Goal: Use online tool/utility: Utilize a website feature to perform a specific function

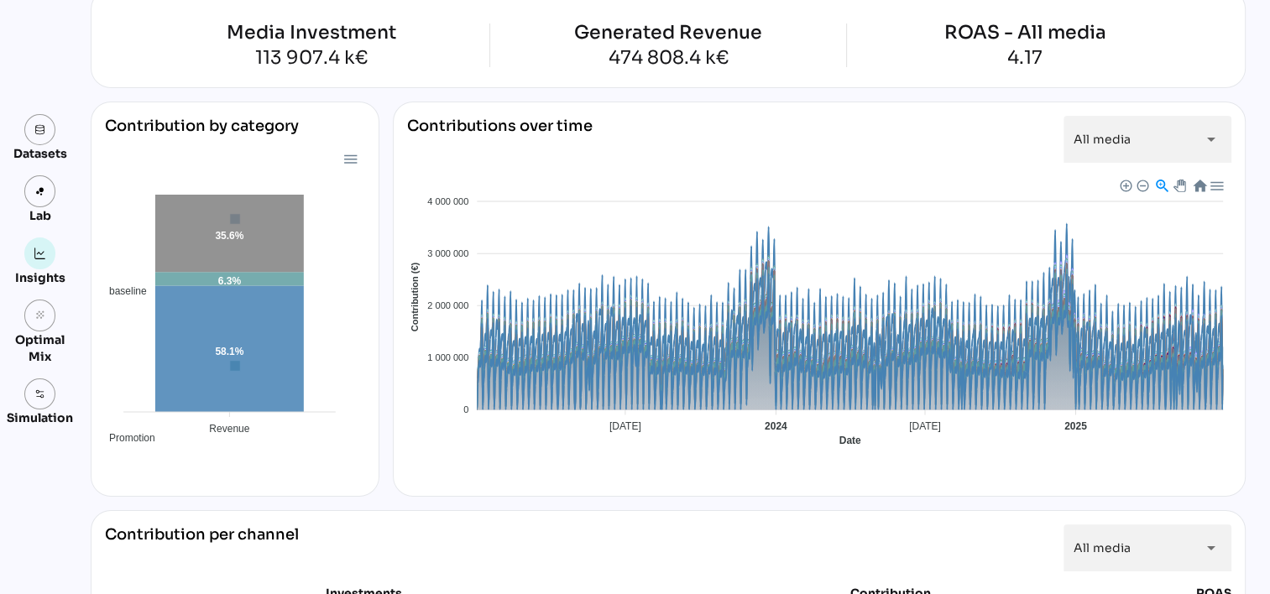
scroll to position [124, 0]
click at [507, 118] on div "Contributions over time" at bounding box center [499, 139] width 185 height 47
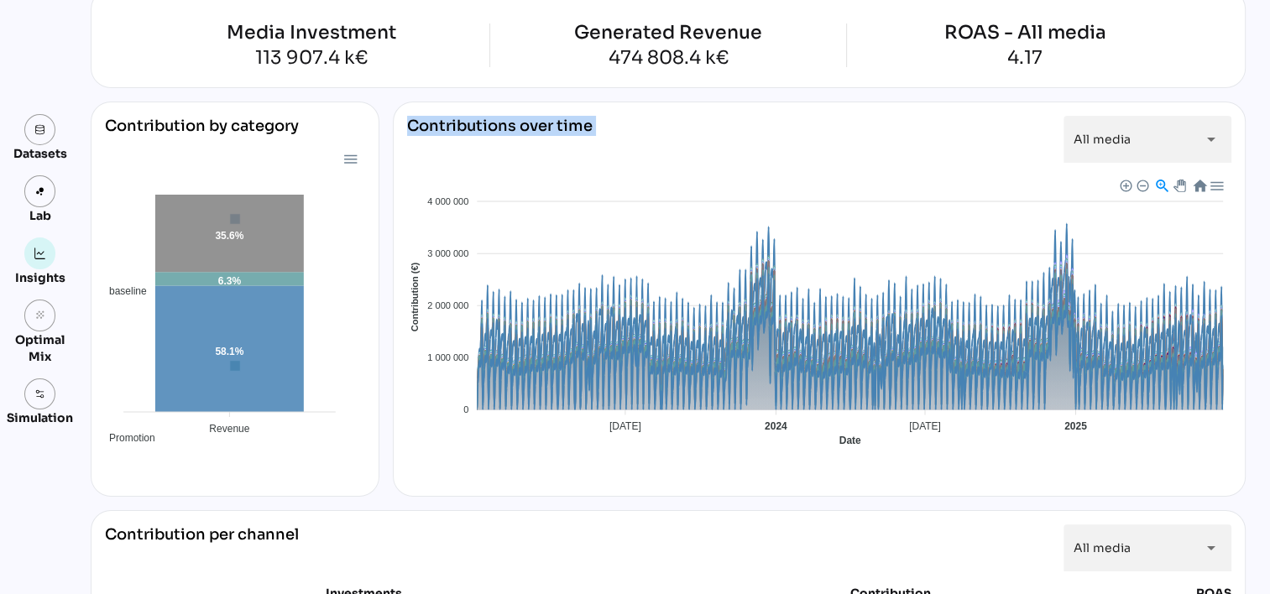
click at [507, 118] on div "Contributions over time" at bounding box center [499, 139] width 185 height 47
click at [514, 154] on div "Contributions over time" at bounding box center [499, 139] width 185 height 47
click at [569, 191] on foreignobject "Baseline Promotion TV OOH Affiliation Presse Social Display SEA VOL DOOH Radio …" at bounding box center [819, 323] width 824 height 294
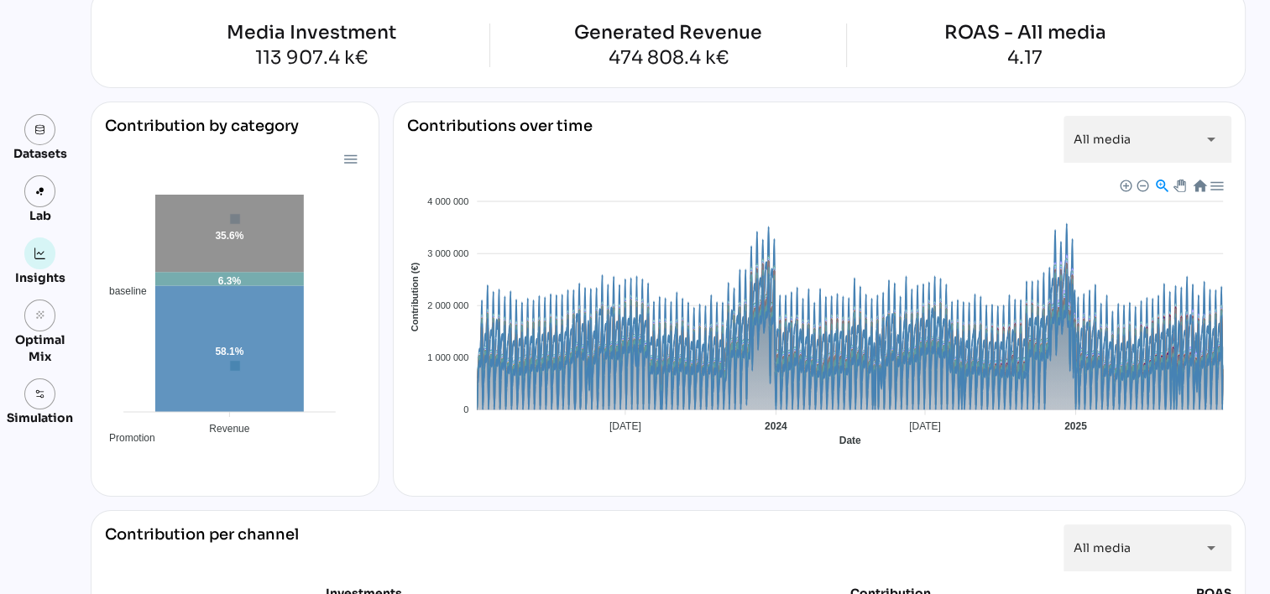
click at [699, 52] on div "474 808.4 k€" at bounding box center [668, 58] width 188 height 18
click at [750, 66] on div "474 808.4 k€" at bounding box center [668, 58] width 188 height 18
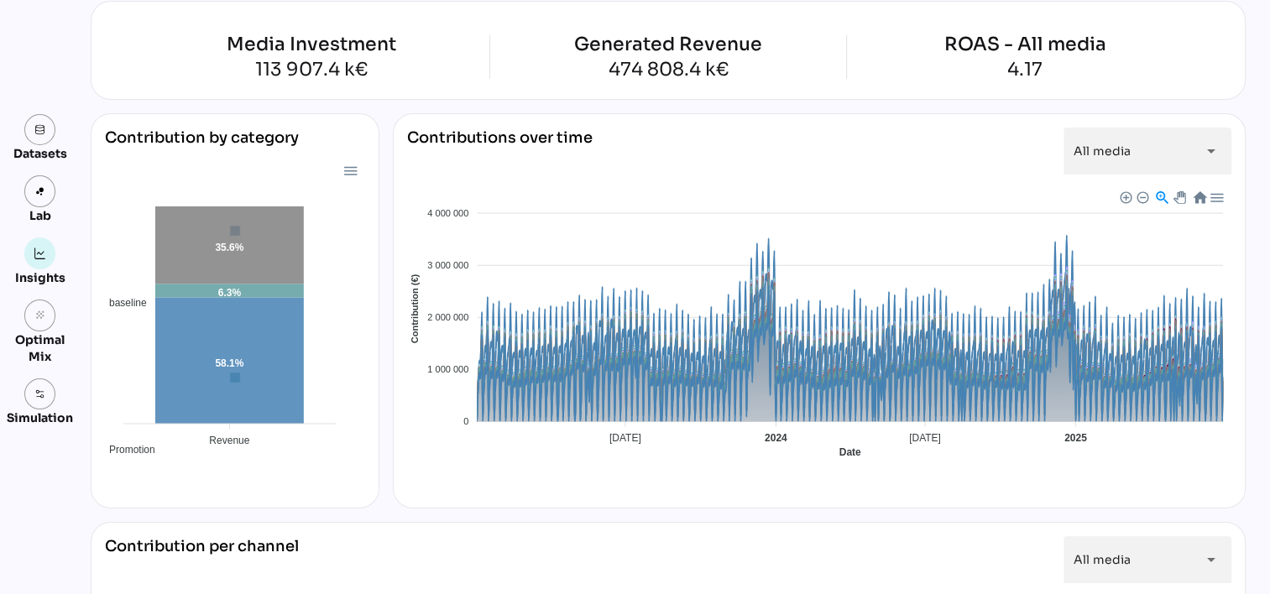
scroll to position [0, 0]
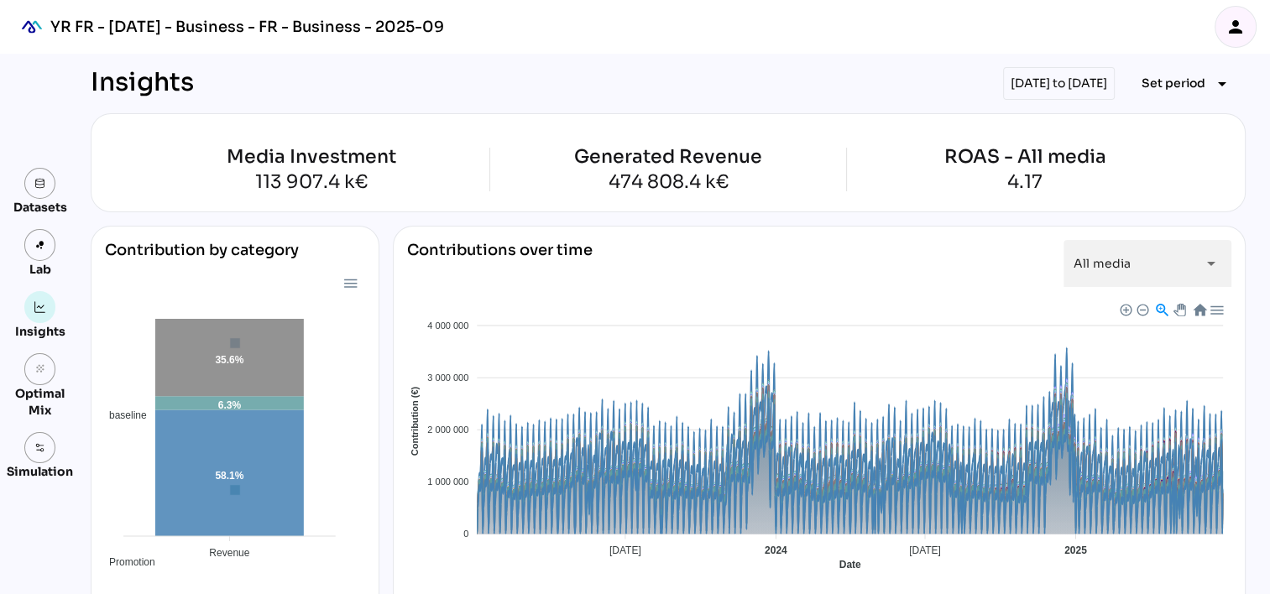
click at [238, 161] on div "Media Investment" at bounding box center [311, 157] width 356 height 18
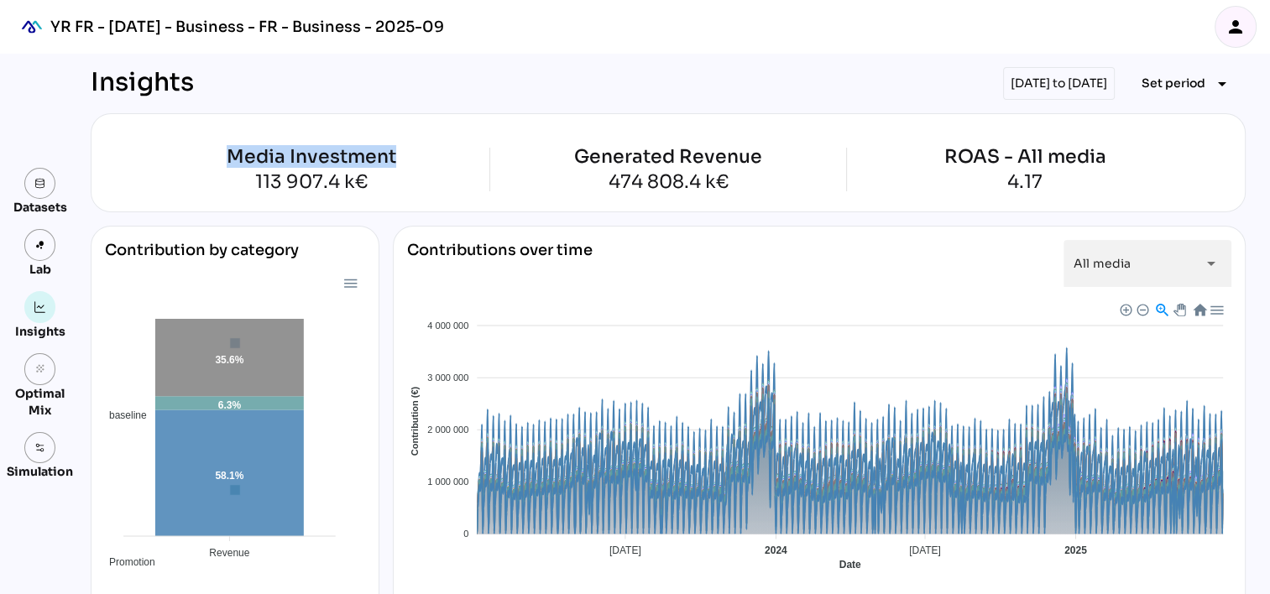
click at [238, 161] on div "Media Investment" at bounding box center [311, 157] width 356 height 18
drag, startPoint x: 238, startPoint y: 161, endPoint x: 289, endPoint y: 195, distance: 60.5
click at [289, 195] on div "Media Investment 113 907.4 k€ Generated Revenue 474 808.4 k€ ROAS - All media 4…" at bounding box center [668, 162] width 1155 height 99
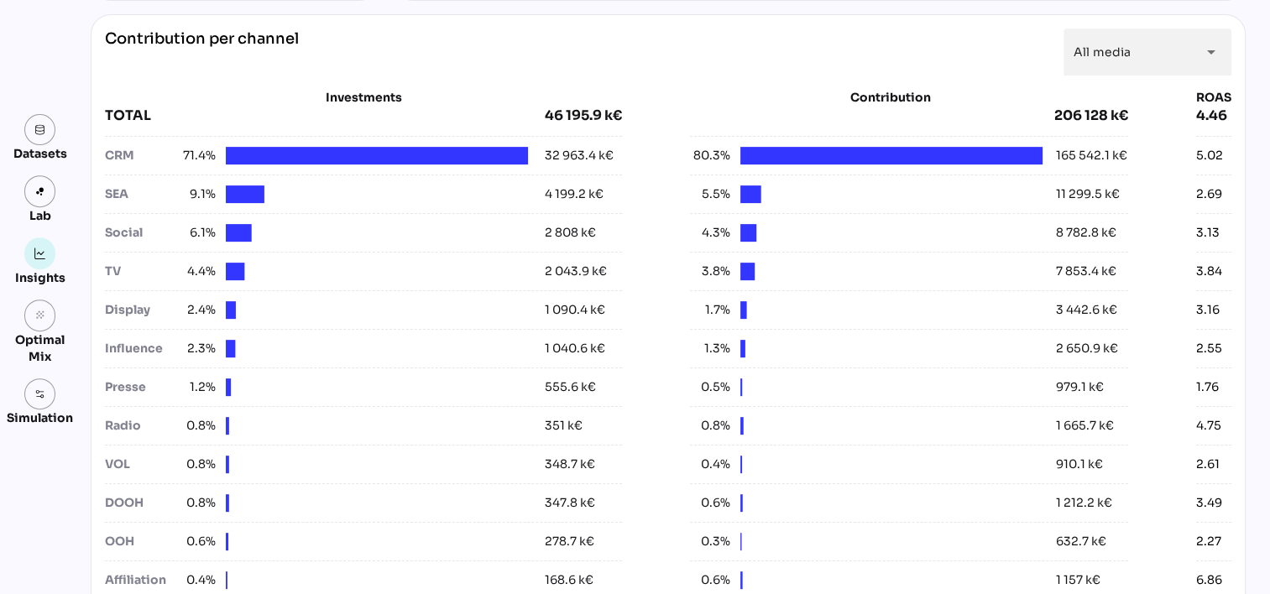
scroll to position [624, 0]
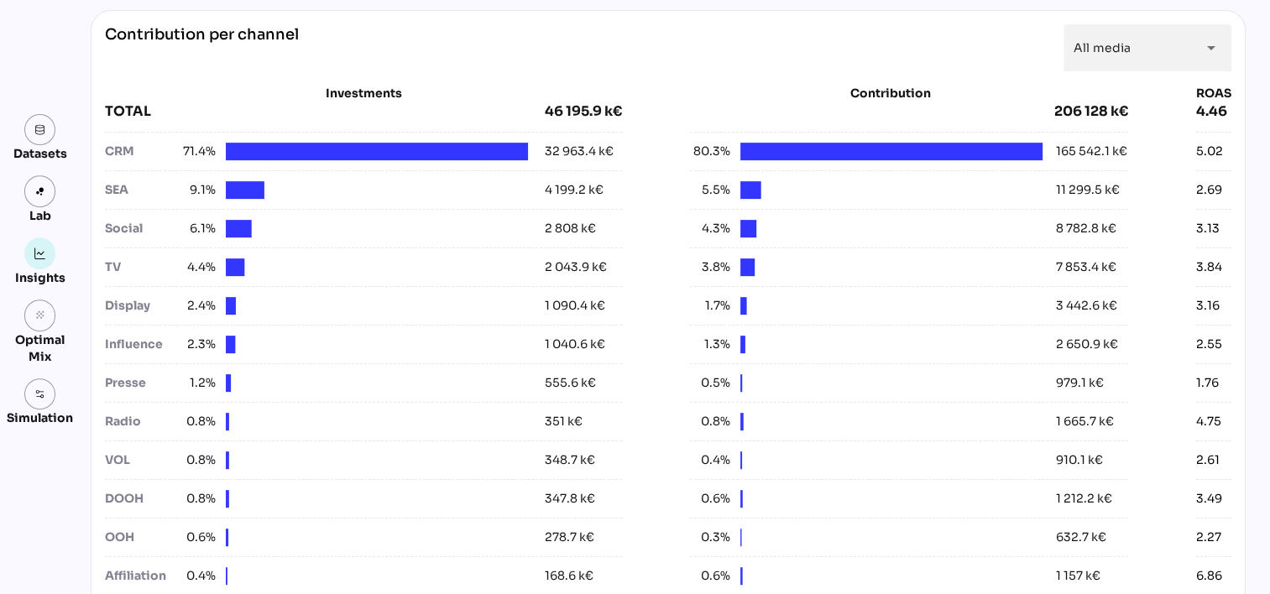
click at [361, 374] on div at bounding box center [377, 383] width 302 height 18
click at [1212, 114] on div "4.46" at bounding box center [1213, 112] width 35 height 20
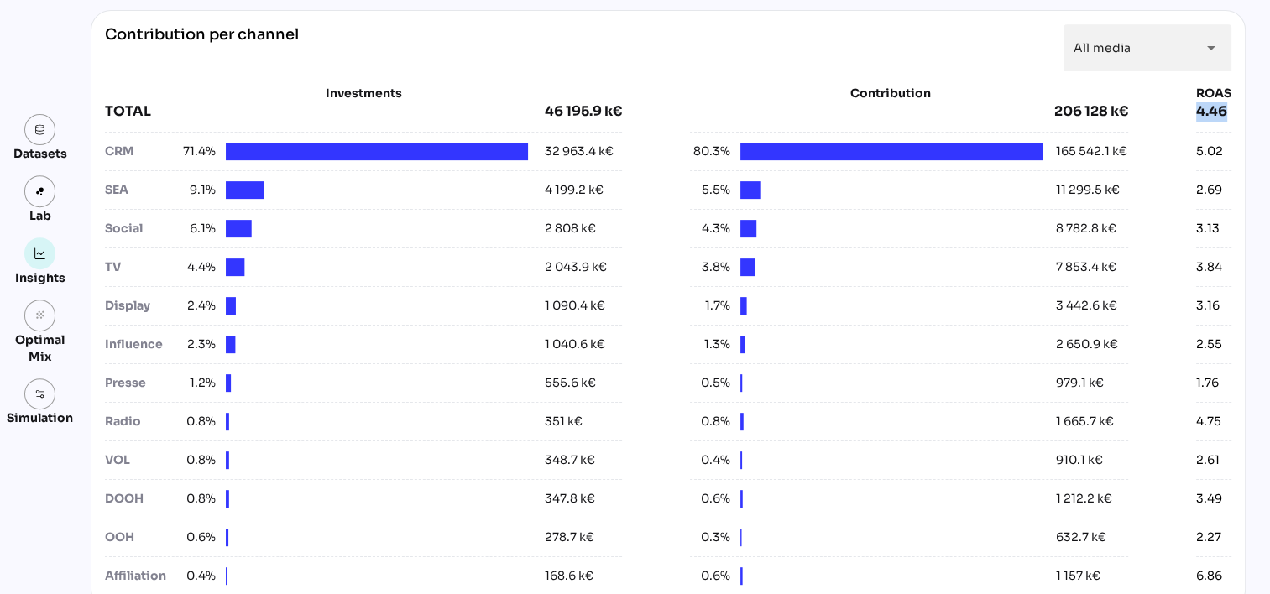
click at [1212, 114] on div "4.46" at bounding box center [1213, 112] width 35 height 20
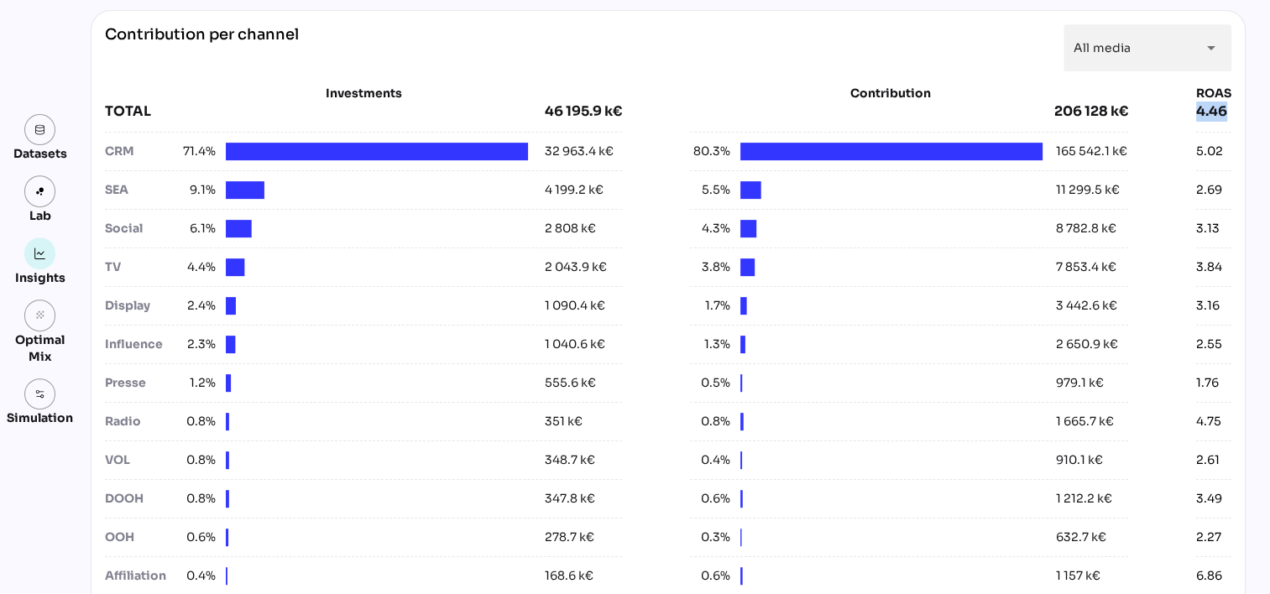
click at [1212, 114] on div "4.46" at bounding box center [1213, 112] width 35 height 20
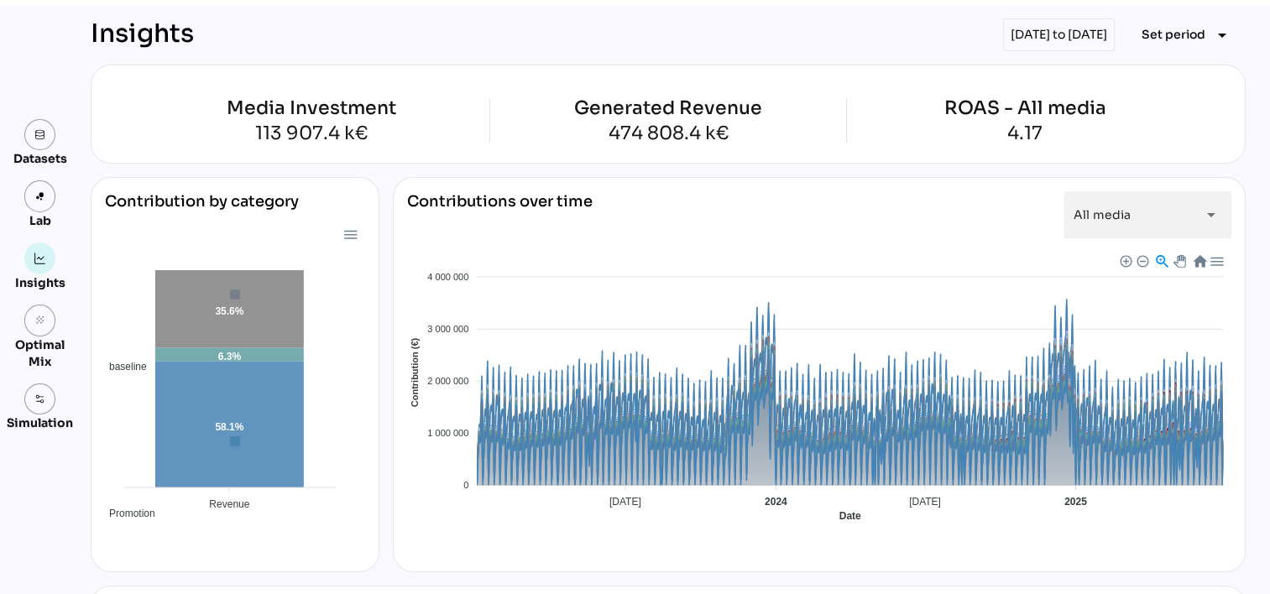
scroll to position [50, 0]
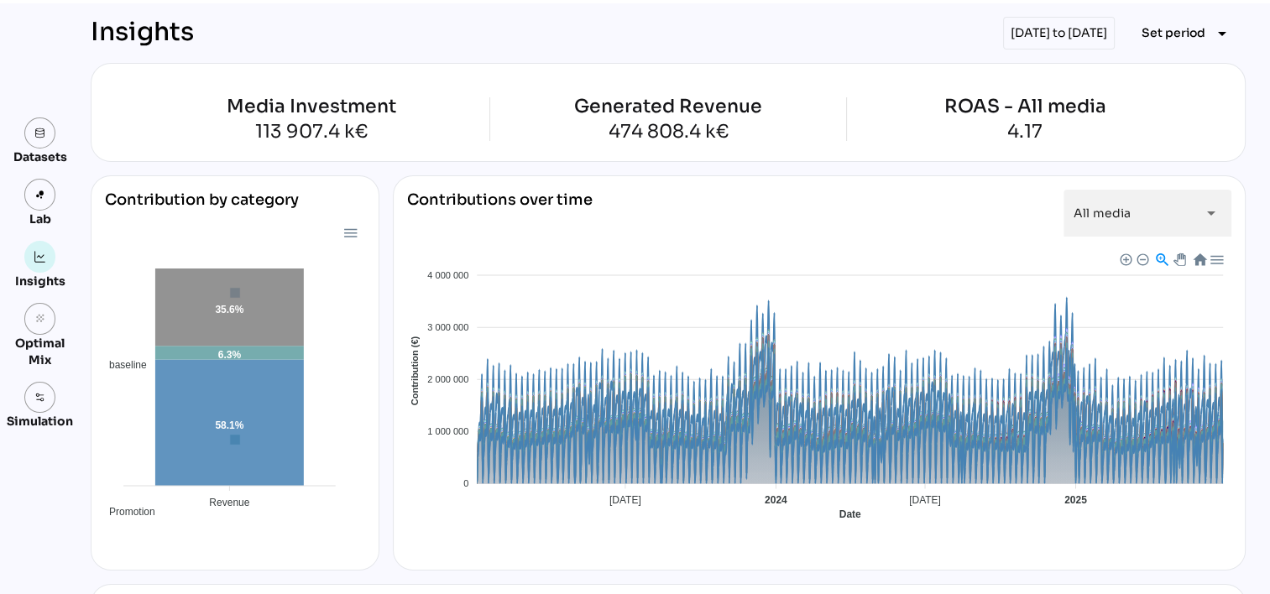
click at [870, 180] on div "Contributions over time All media ********* arrow_drop_down Baseline Promotion …" at bounding box center [819, 372] width 853 height 395
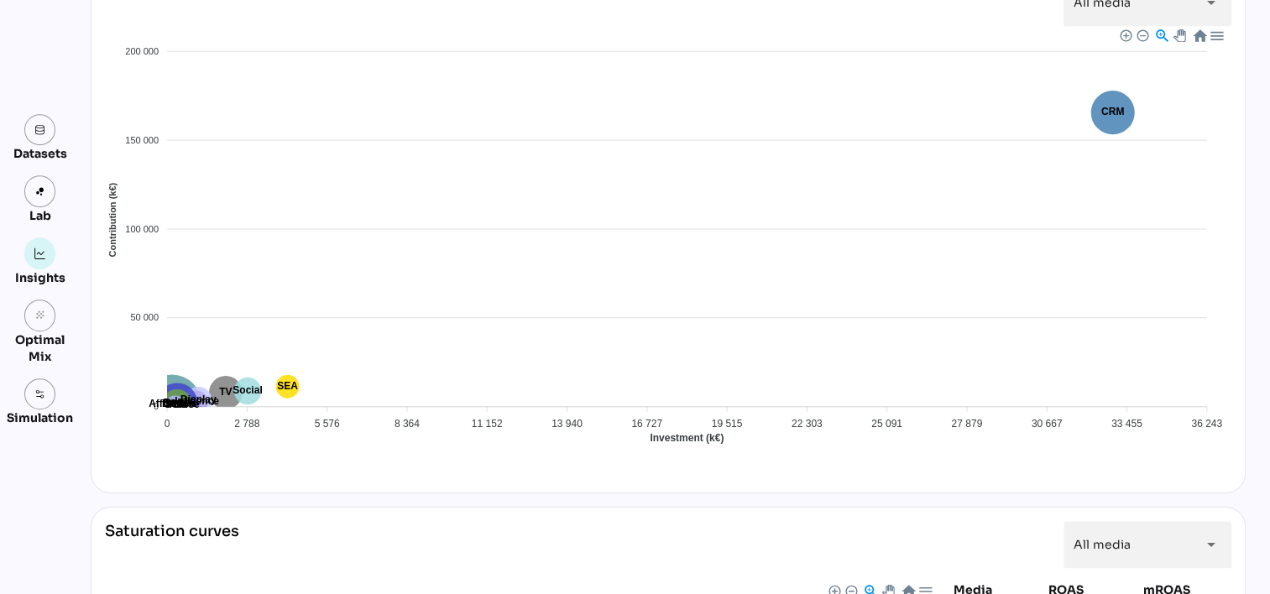
scroll to position [1284, 0]
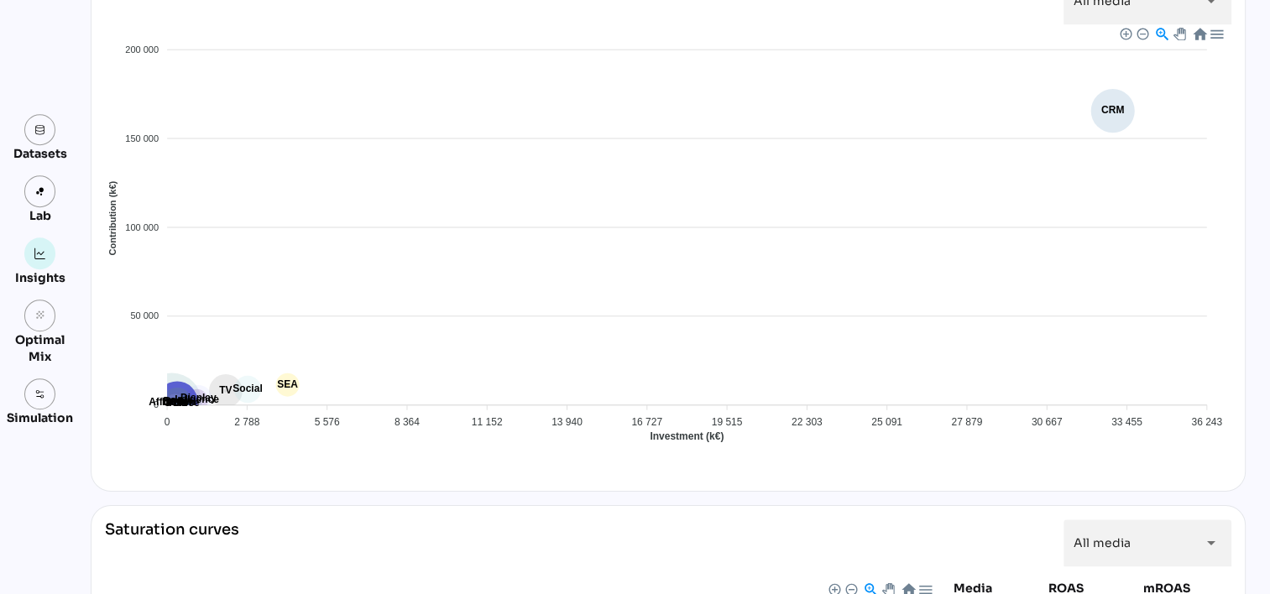
click at [132, 577] on span "CRM" at bounding box center [114, 583] width 35 height 12
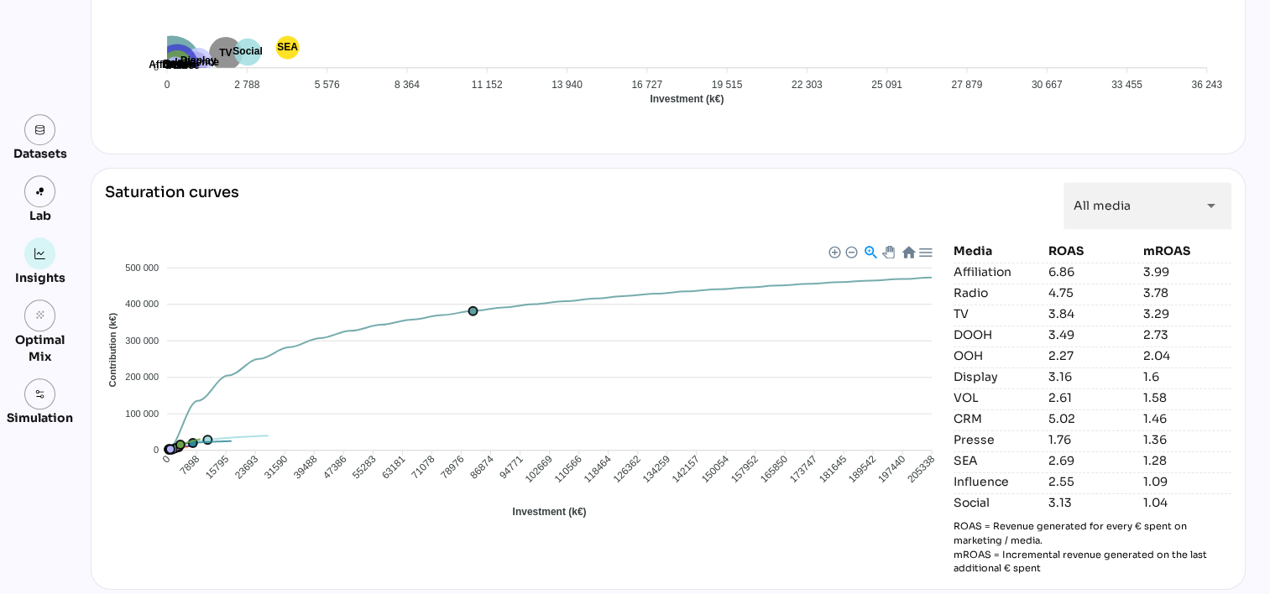
scroll to position [1625, 0]
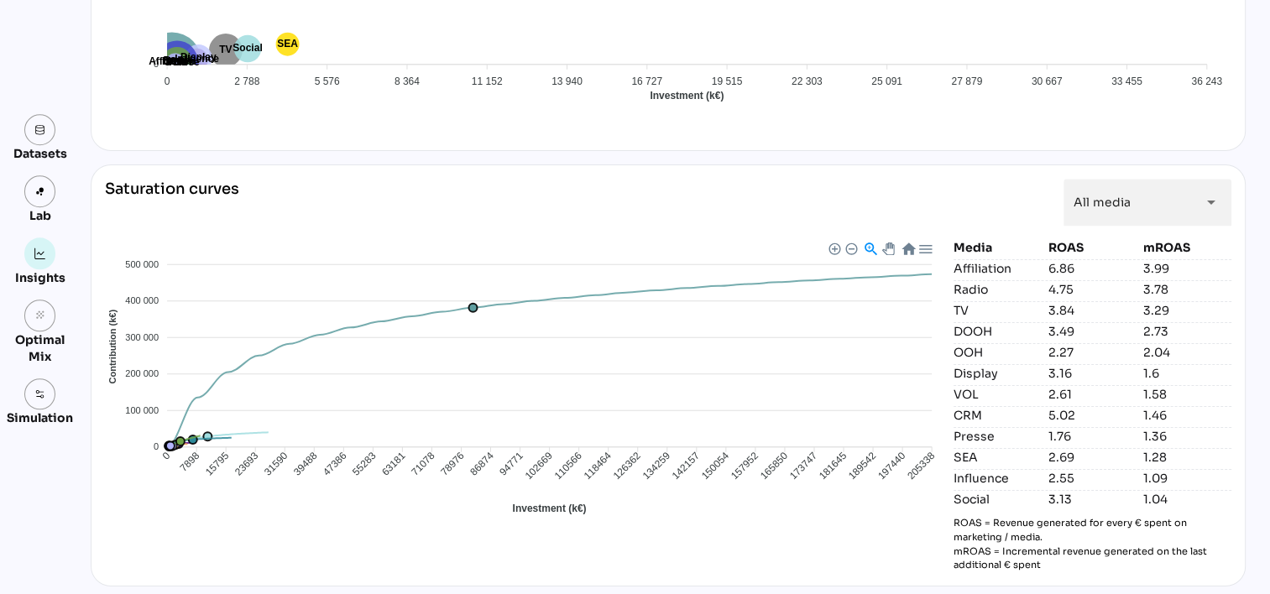
click at [1049, 239] on div "ROAS" at bounding box center [1092, 247] width 88 height 17
click at [1003, 527] on p "ROAS = Revenue generated for every € spent on marketing / media. mROAS = Increm…" at bounding box center [1092, 544] width 278 height 56
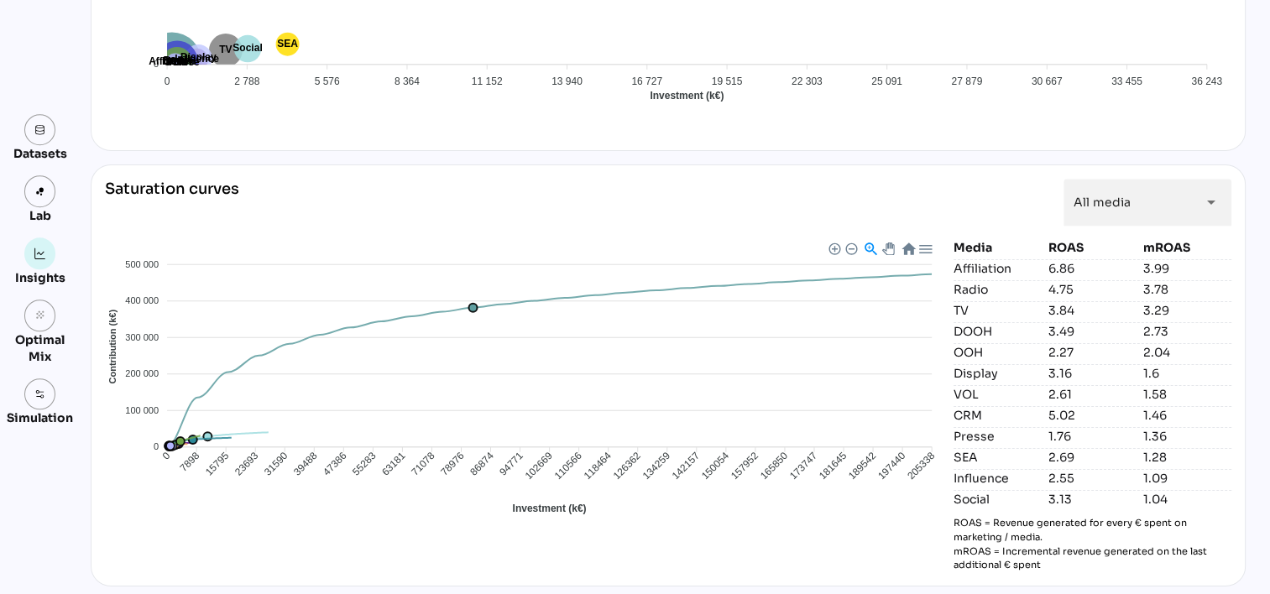
click at [1003, 527] on p "ROAS = Revenue generated for every € spent on marketing / media. mROAS = Increm…" at bounding box center [1092, 544] width 278 height 56
click at [41, 316] on icon "grain" at bounding box center [40, 316] width 12 height 12
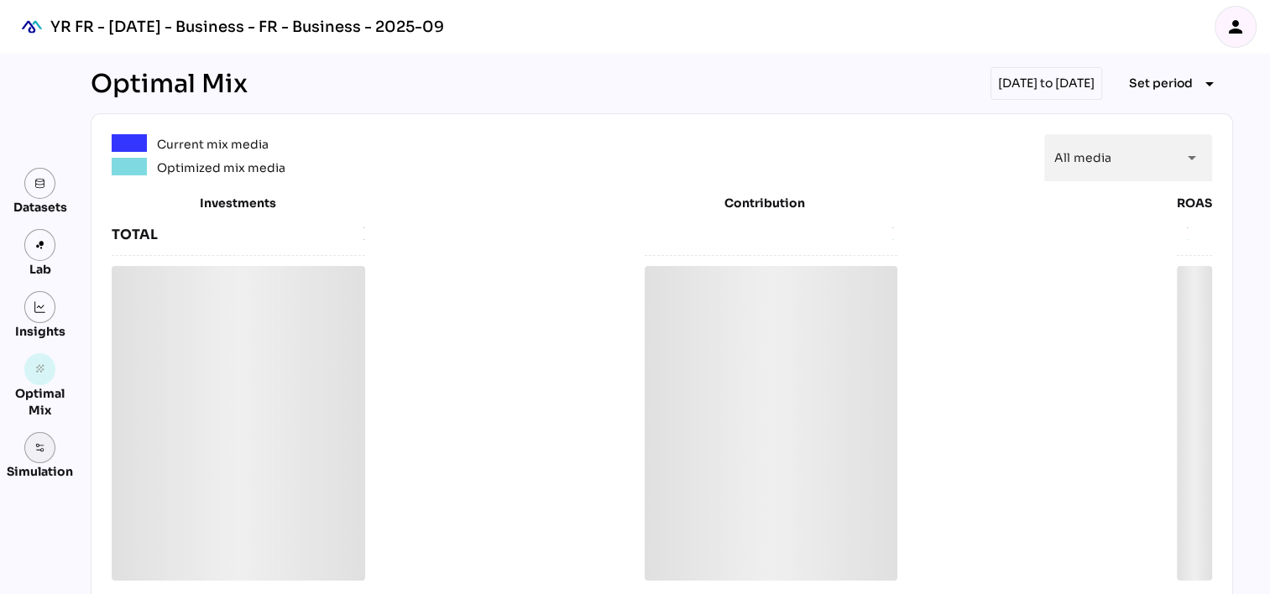
click at [39, 452] on img at bounding box center [40, 448] width 12 height 12
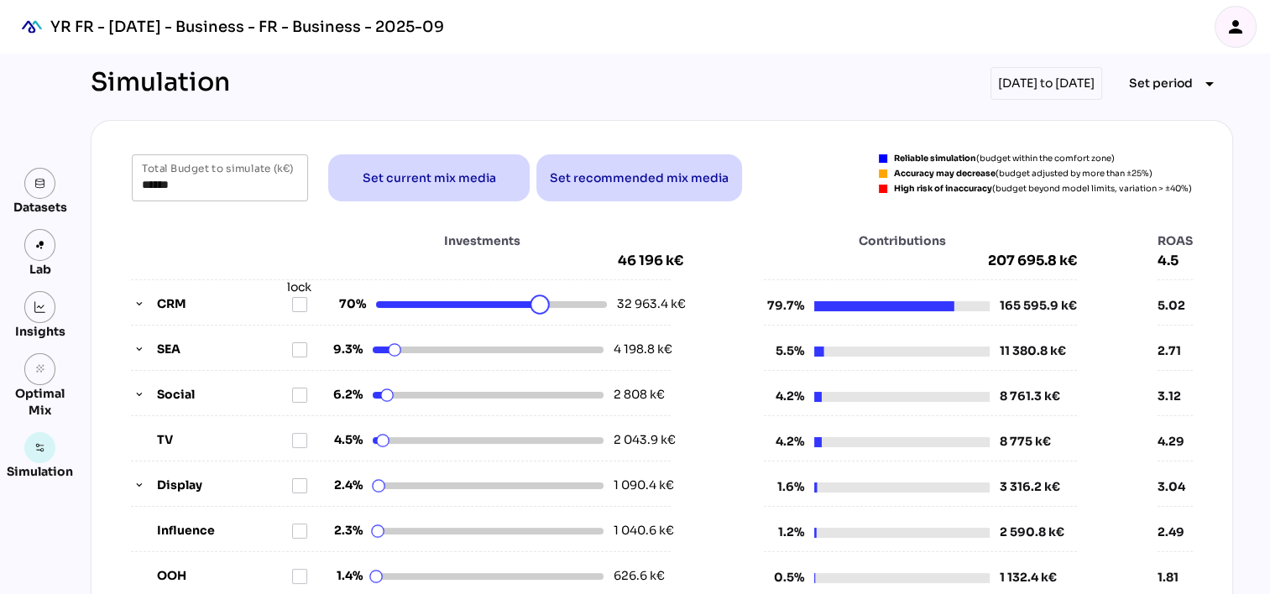
drag, startPoint x: 534, startPoint y: 302, endPoint x: 506, endPoint y: 301, distance: 27.7
click at [416, 352] on div at bounding box center [488, 350] width 231 height 7
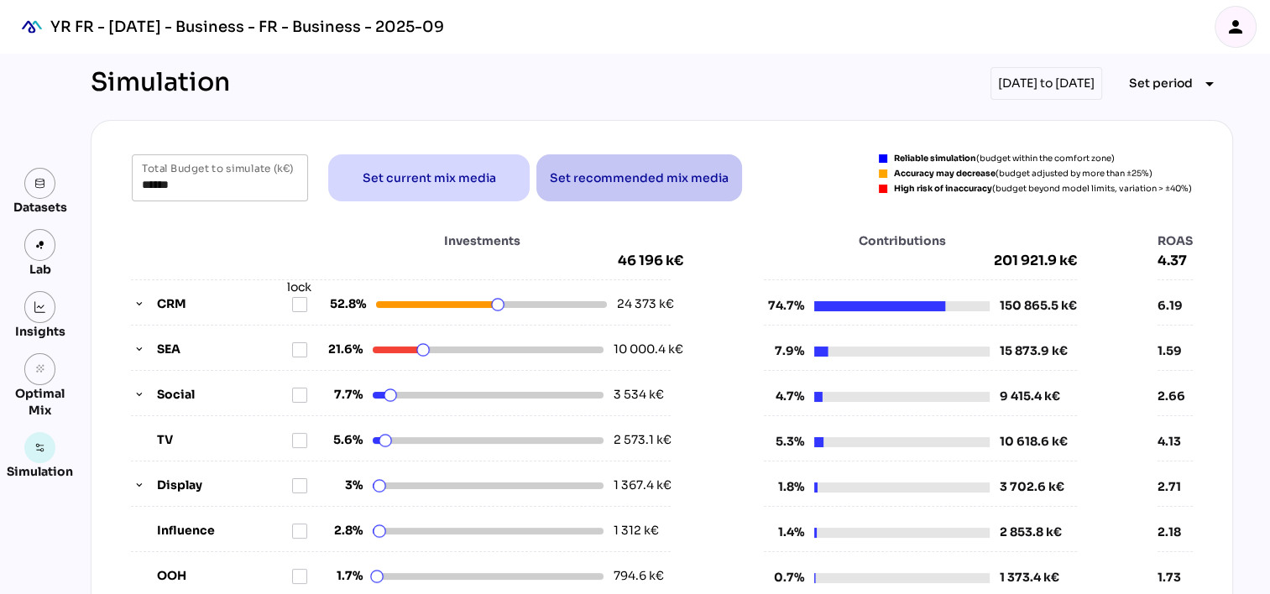
click at [638, 178] on span "Set recommended mix media" at bounding box center [639, 178] width 179 height 20
click at [626, 182] on span "Set recommended mix media" at bounding box center [639, 178] width 179 height 20
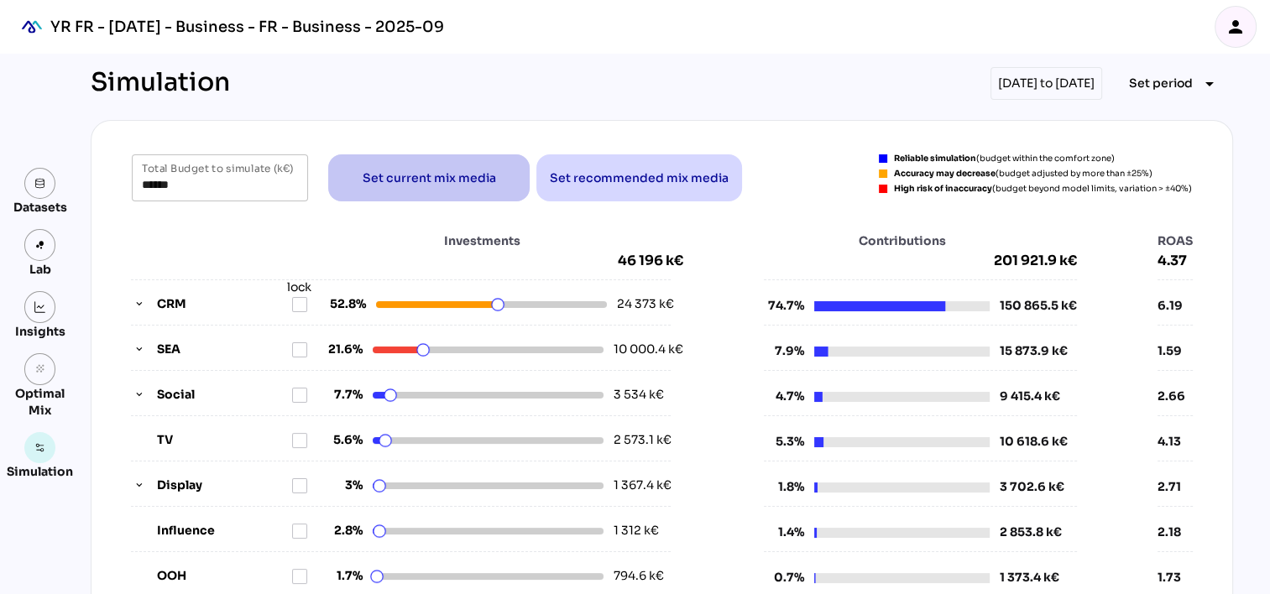
click at [373, 161] on span "Set current mix media" at bounding box center [429, 178] width 175 height 40
type input "******"
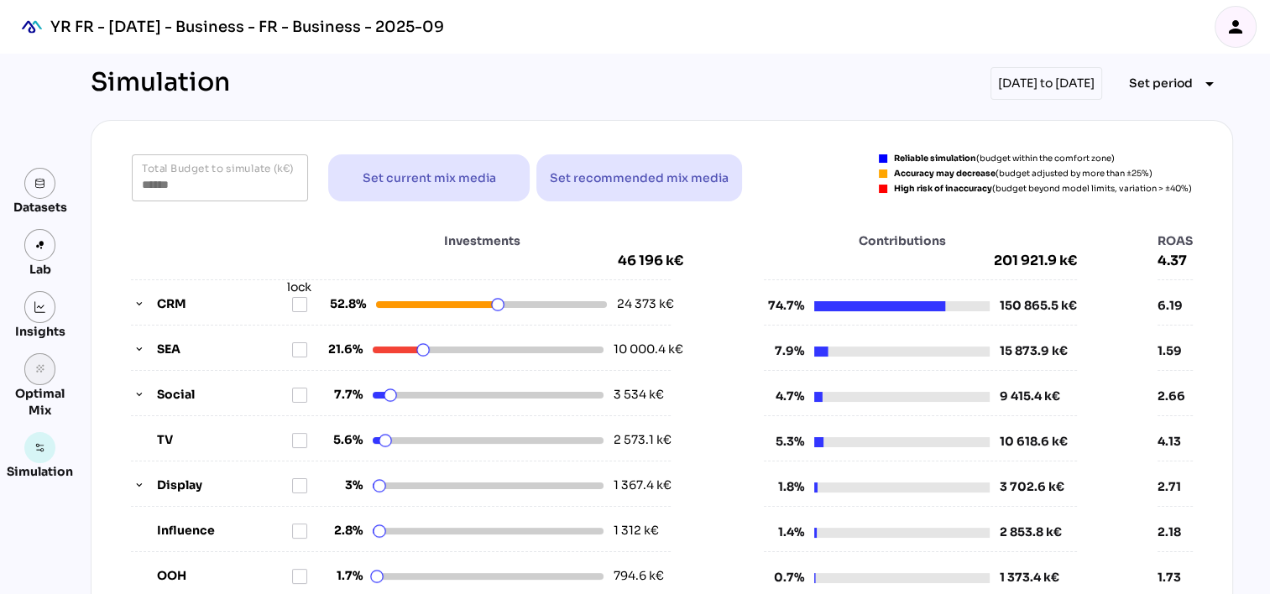
drag, startPoint x: 55, startPoint y: 366, endPoint x: 40, endPoint y: 363, distance: 15.5
click at [40, 363] on div "grain Optimal Mix" at bounding box center [40, 385] width 66 height 65
click at [40, 363] on link "grain" at bounding box center [40, 369] width 32 height 32
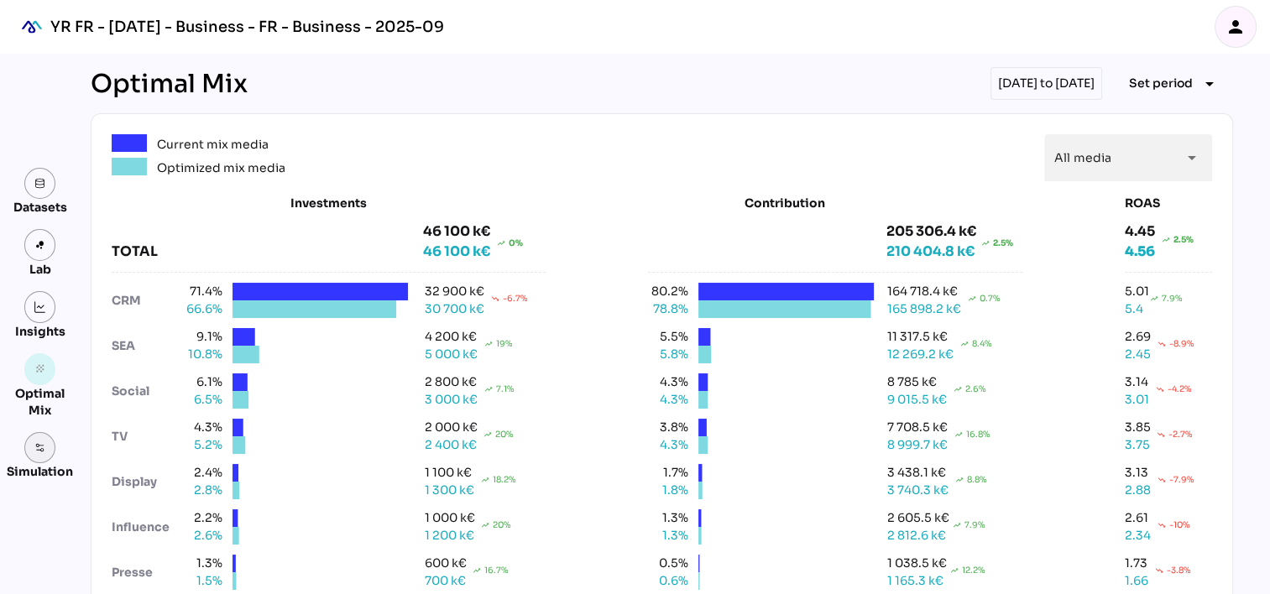
click at [42, 449] on img at bounding box center [40, 448] width 12 height 12
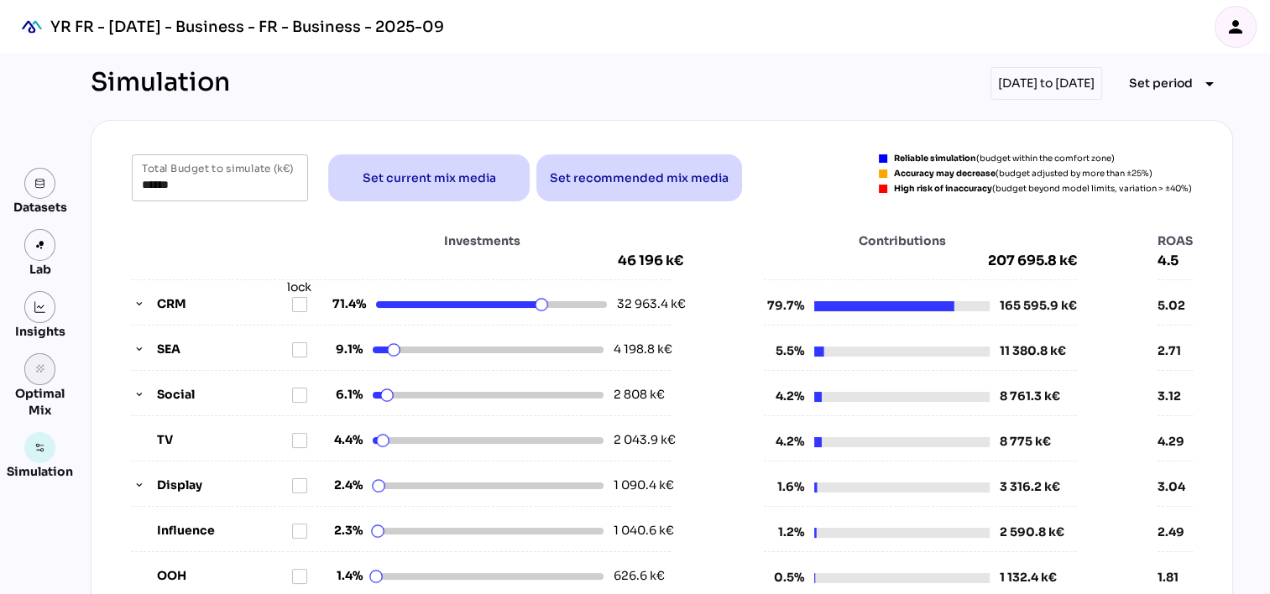
click at [41, 358] on link "grain" at bounding box center [40, 369] width 32 height 32
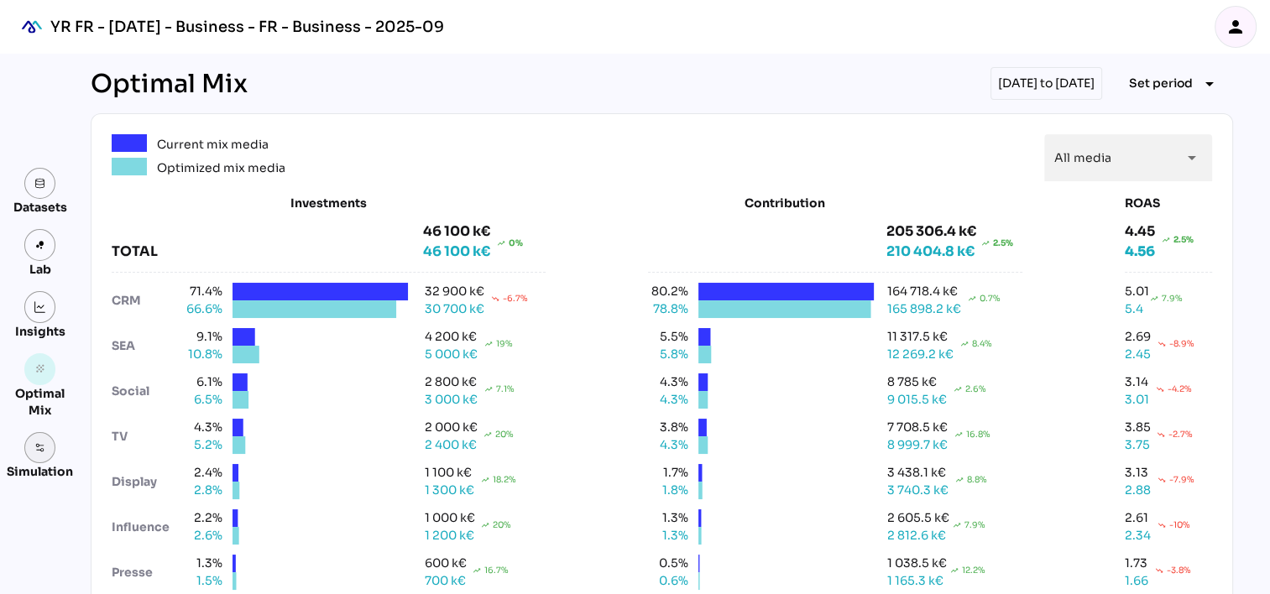
click at [29, 437] on link at bounding box center [40, 448] width 32 height 32
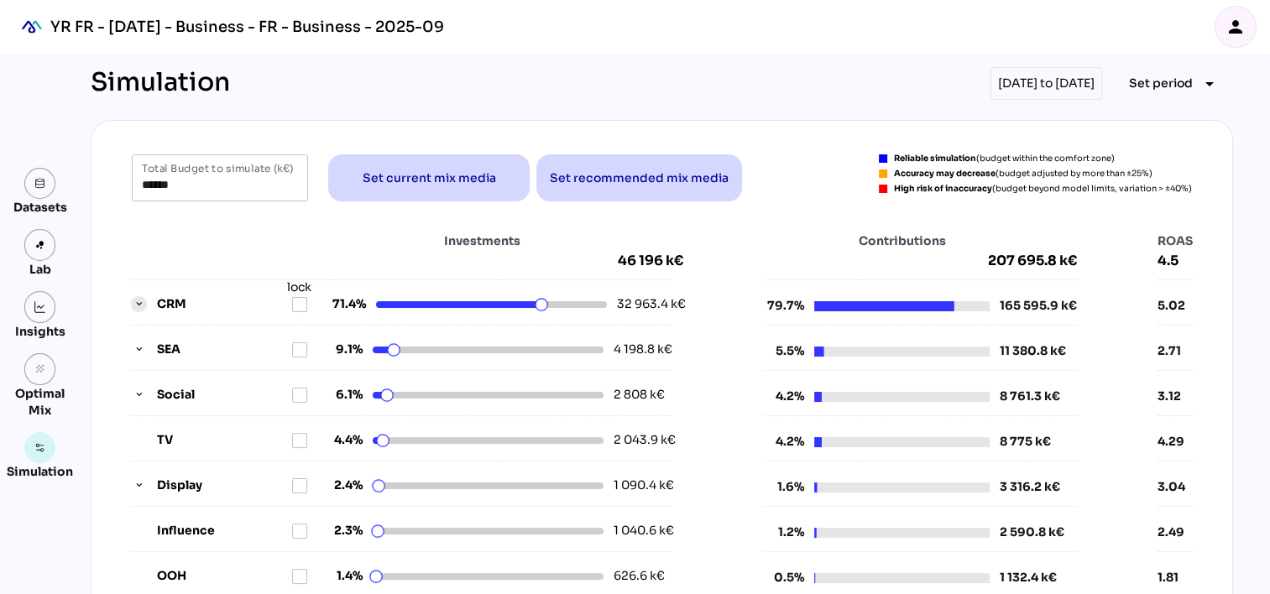
click at [133, 302] on icon "button" at bounding box center [139, 305] width 12 height 12
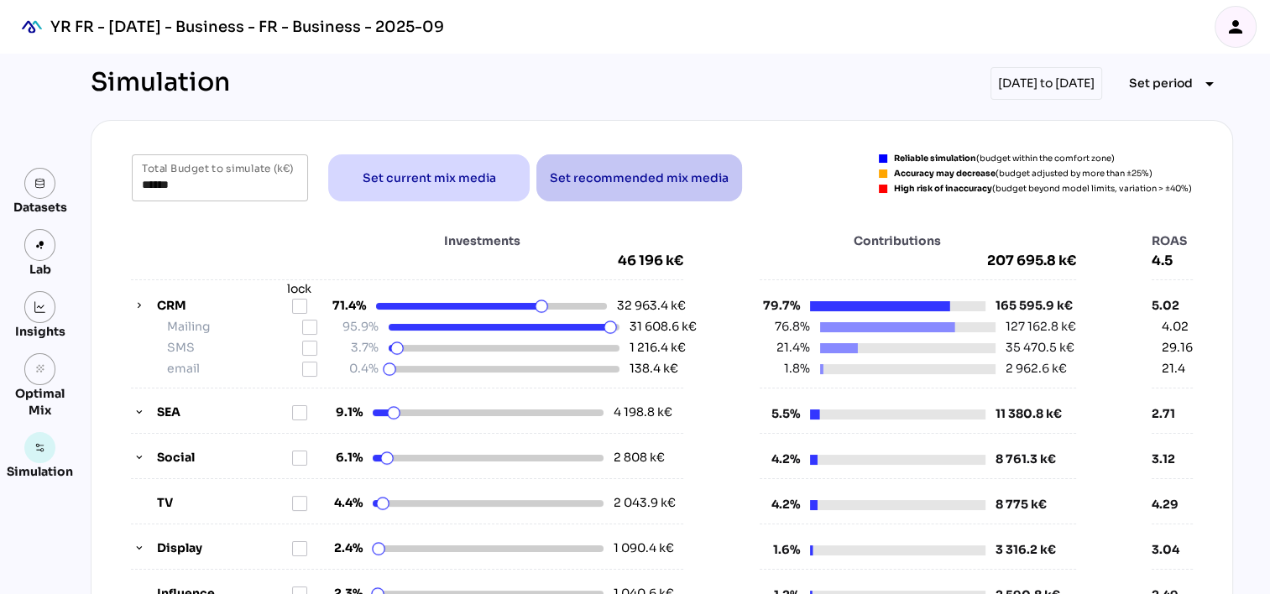
click at [655, 185] on span "Set recommended mix media" at bounding box center [639, 178] width 179 height 20
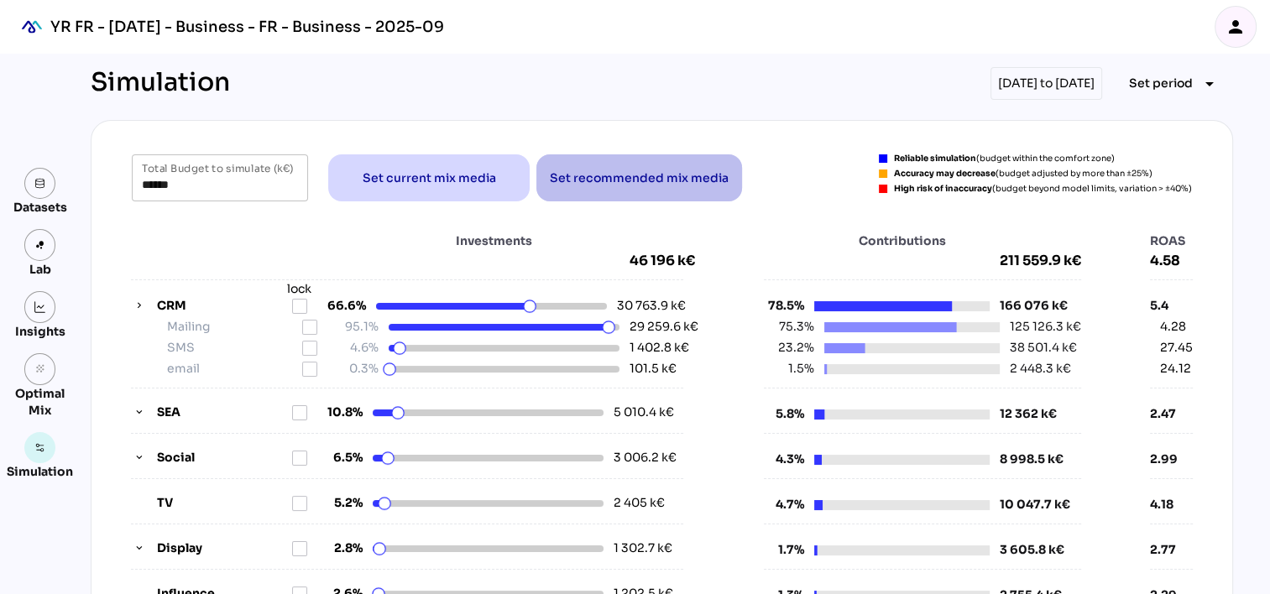
click at [619, 173] on span "Set recommended mix media" at bounding box center [639, 178] width 179 height 20
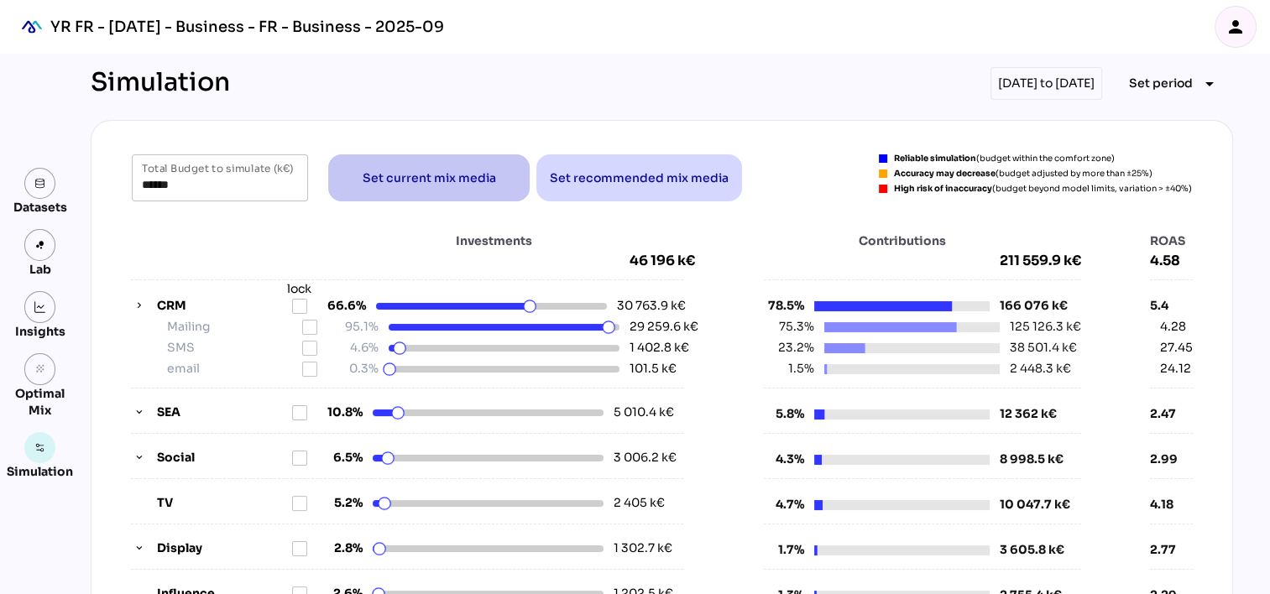
click at [425, 188] on span "Set current mix media" at bounding box center [429, 178] width 175 height 40
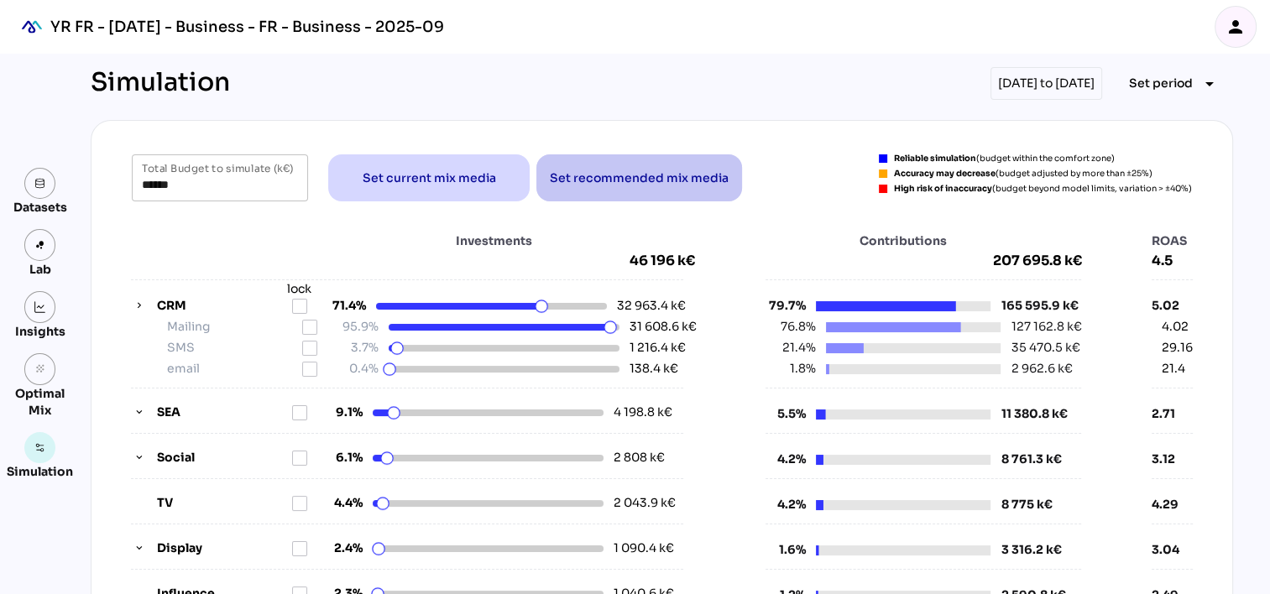
click at [616, 180] on span "Set recommended mix media" at bounding box center [639, 178] width 179 height 20
type input "******"
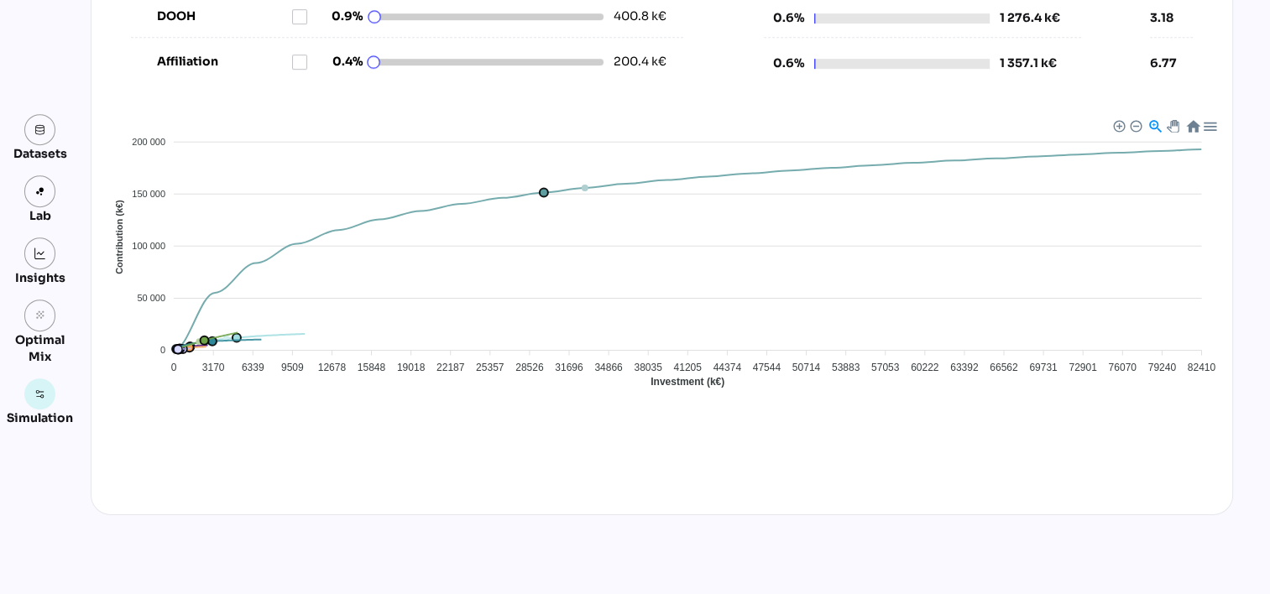
scroll to position [836, 0]
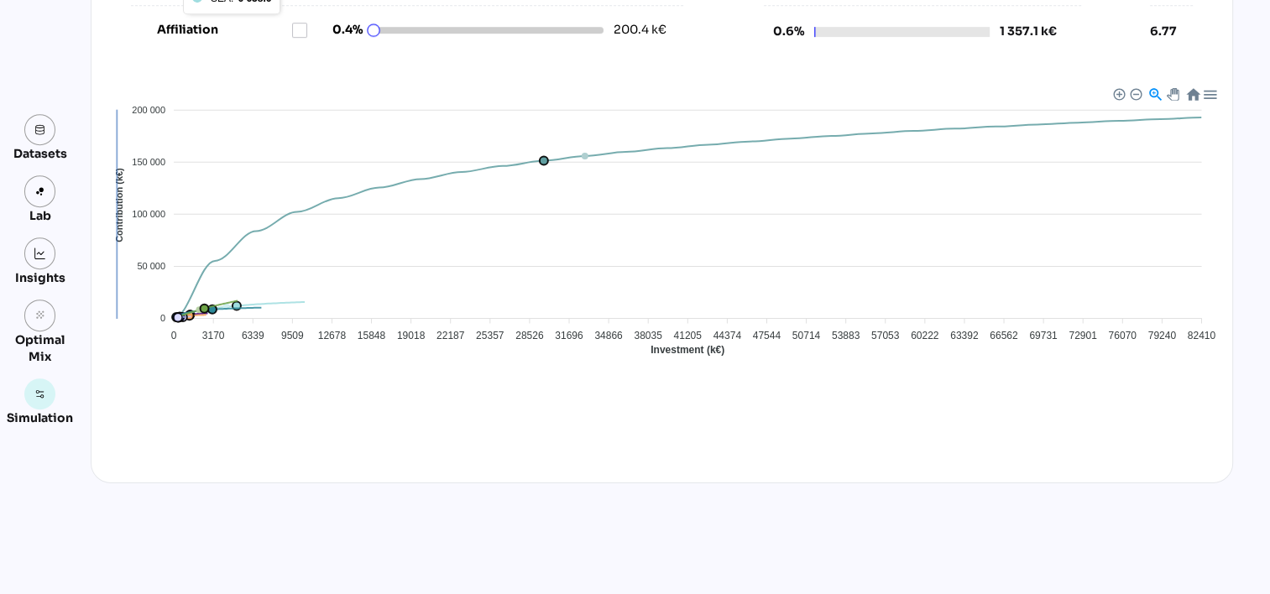
drag, startPoint x: 111, startPoint y: 168, endPoint x: 115, endPoint y: 281, distance: 113.4
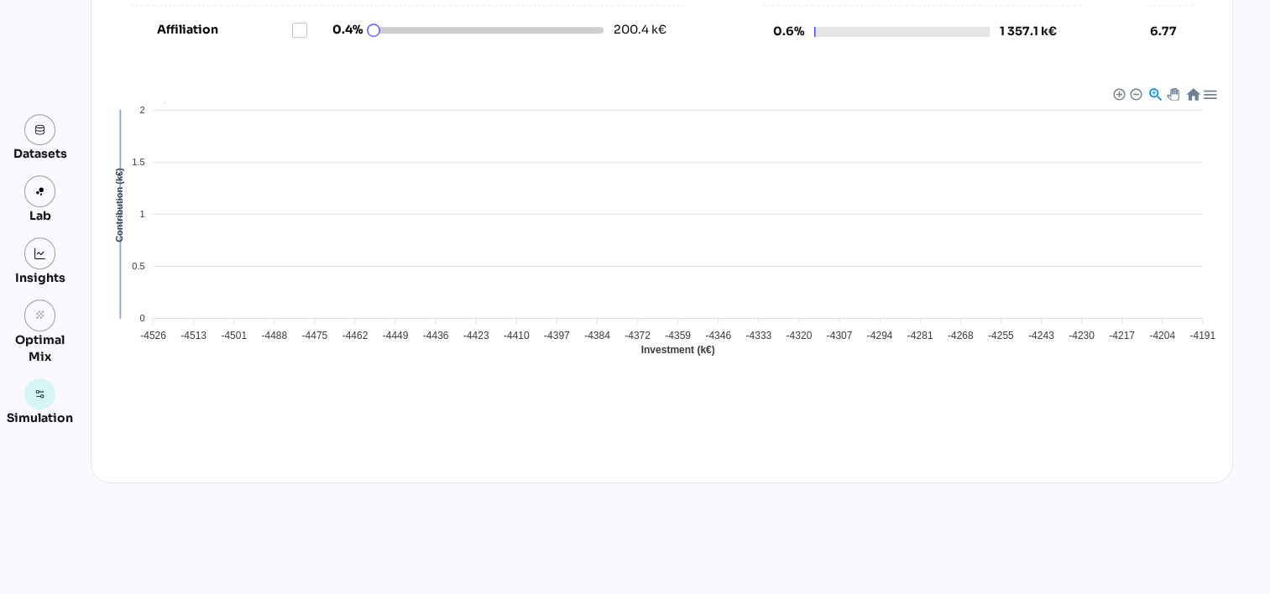
drag, startPoint x: 115, startPoint y: 281, endPoint x: 115, endPoint y: 217, distance: 63.8
click at [114, 223] on text "Contribution (k€)" at bounding box center [119, 205] width 10 height 75
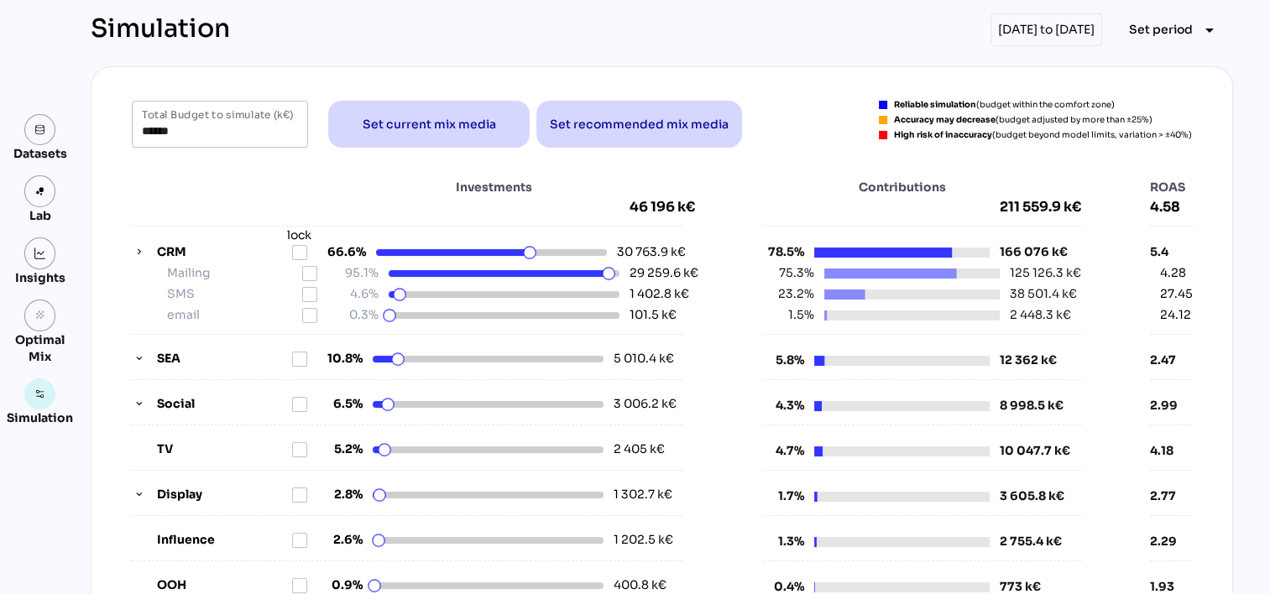
scroll to position [0, 0]
